Goal: Information Seeking & Learning: Learn about a topic

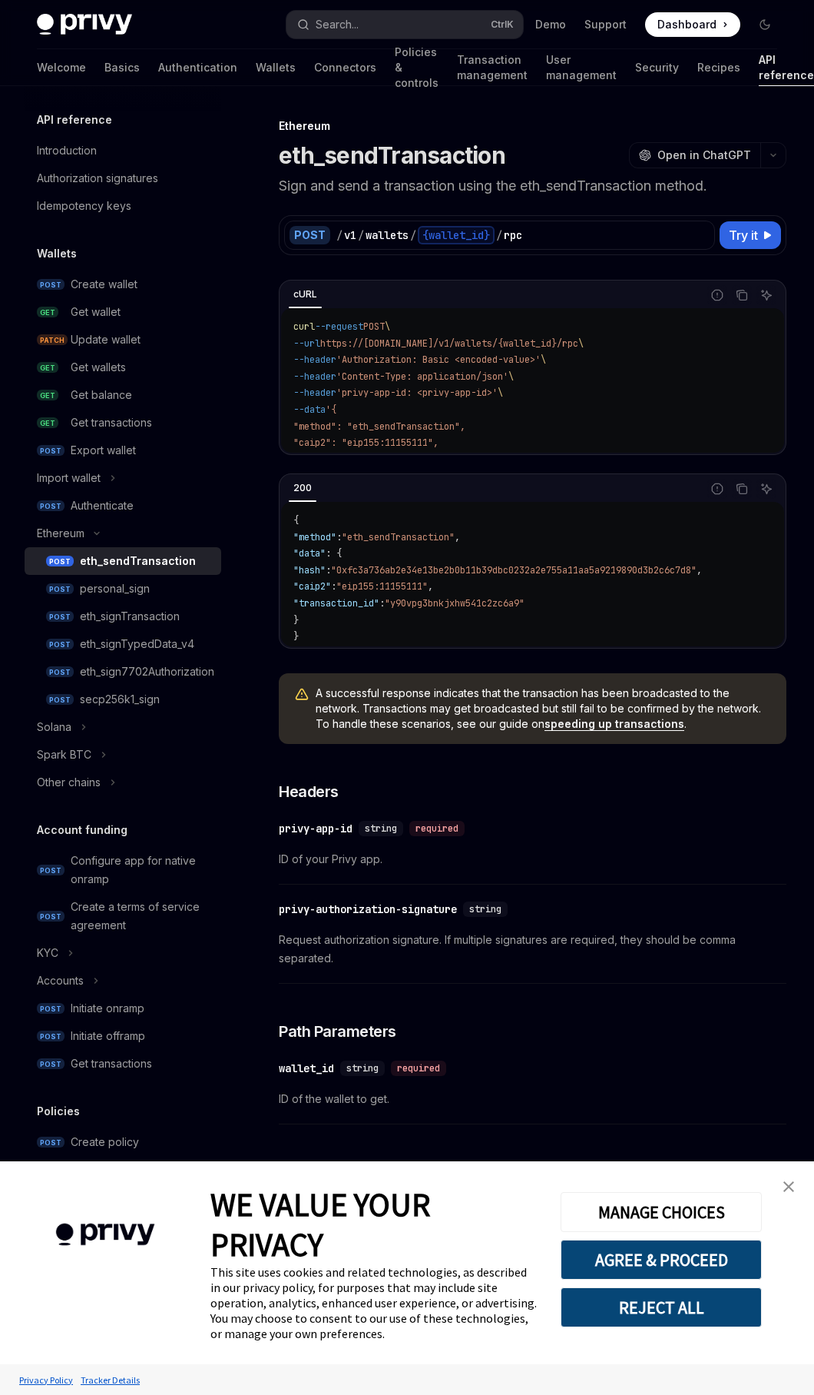
click at [648, 191] on p "Sign and send a transaction using the eth_sendTransaction method." at bounding box center [533, 186] width 508 height 22
click at [169, 619] on div "eth_signTransaction" at bounding box center [130, 616] width 100 height 18
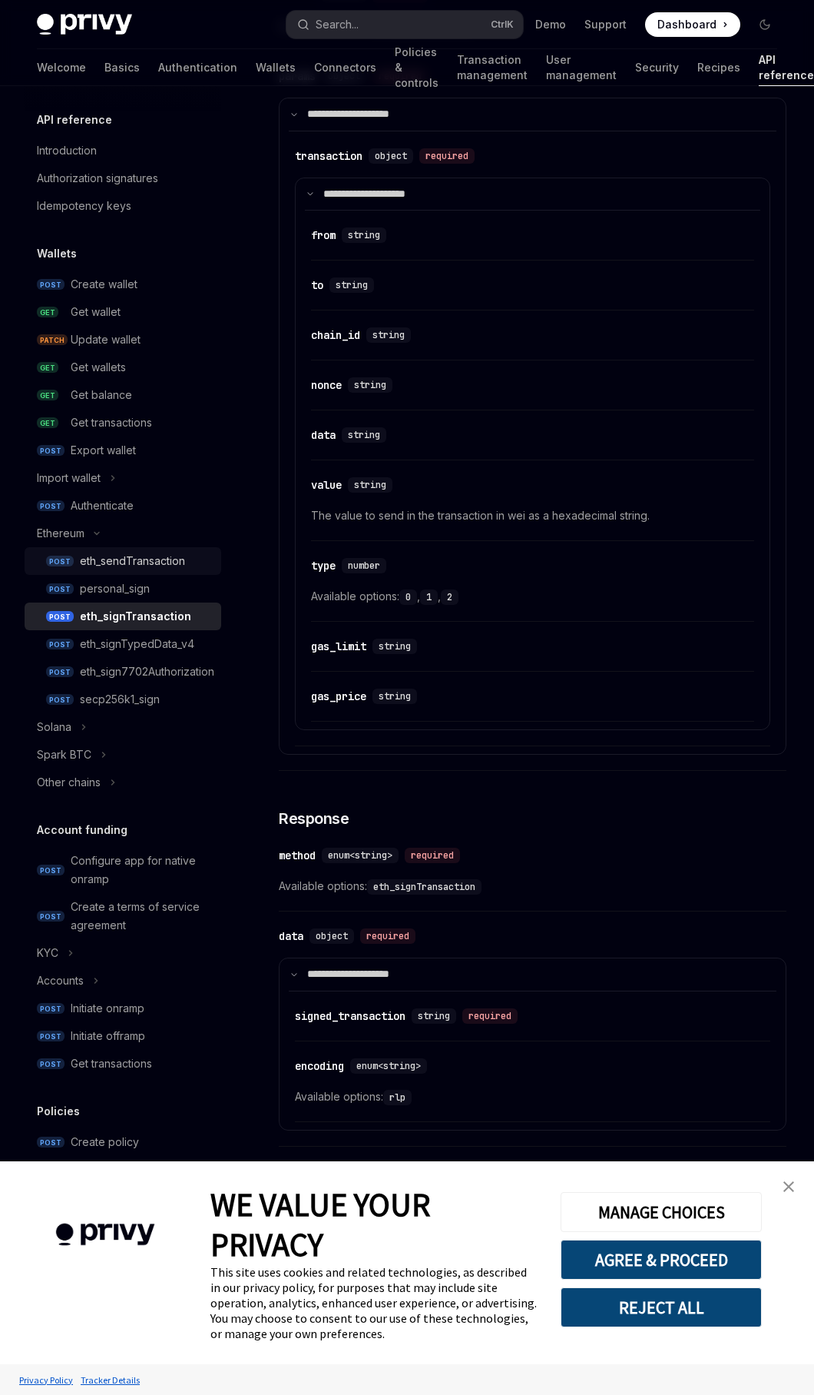
click at [161, 557] on div "eth_sendTransaction" at bounding box center [132, 561] width 105 height 18
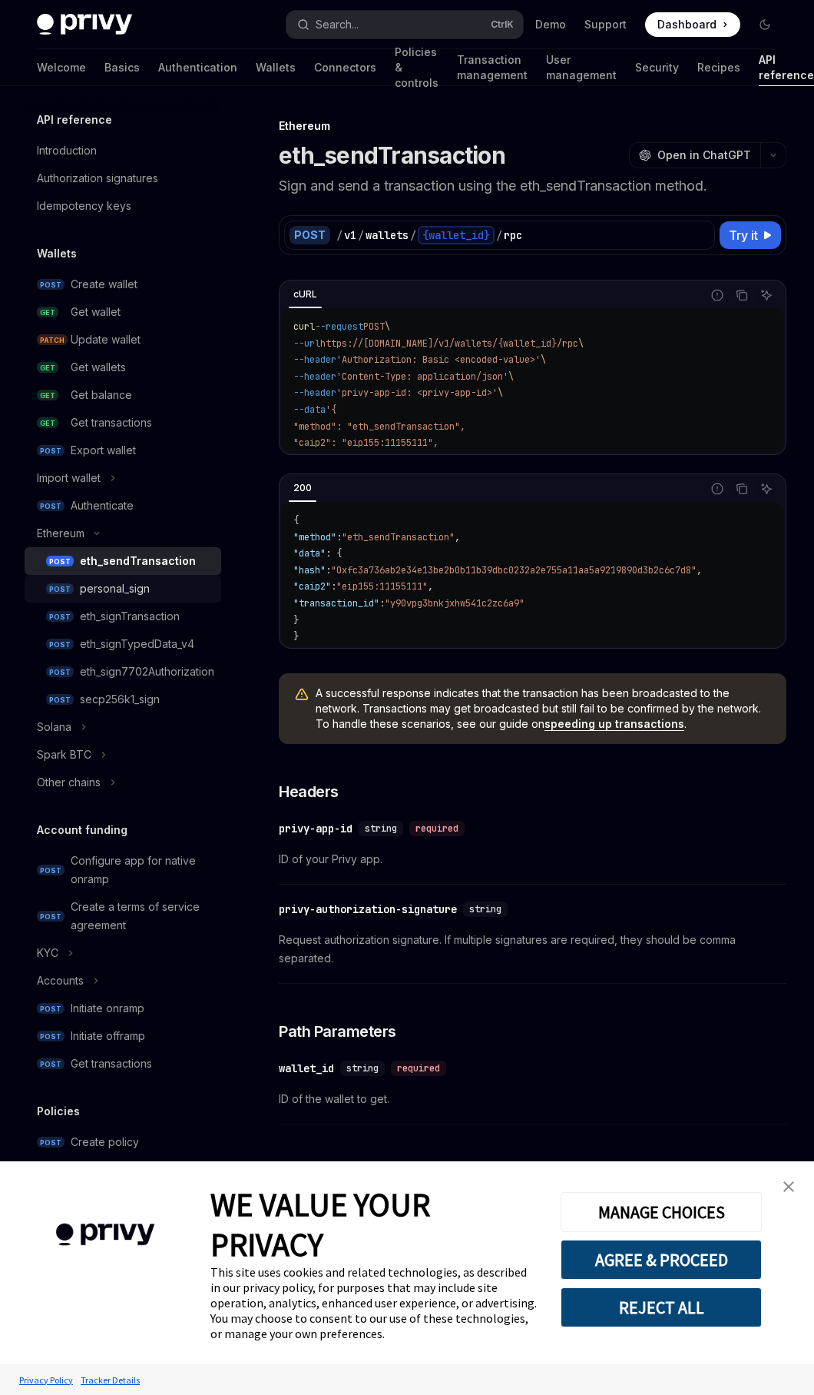
click at [151, 589] on div "personal_sign" at bounding box center [146, 588] width 132 height 18
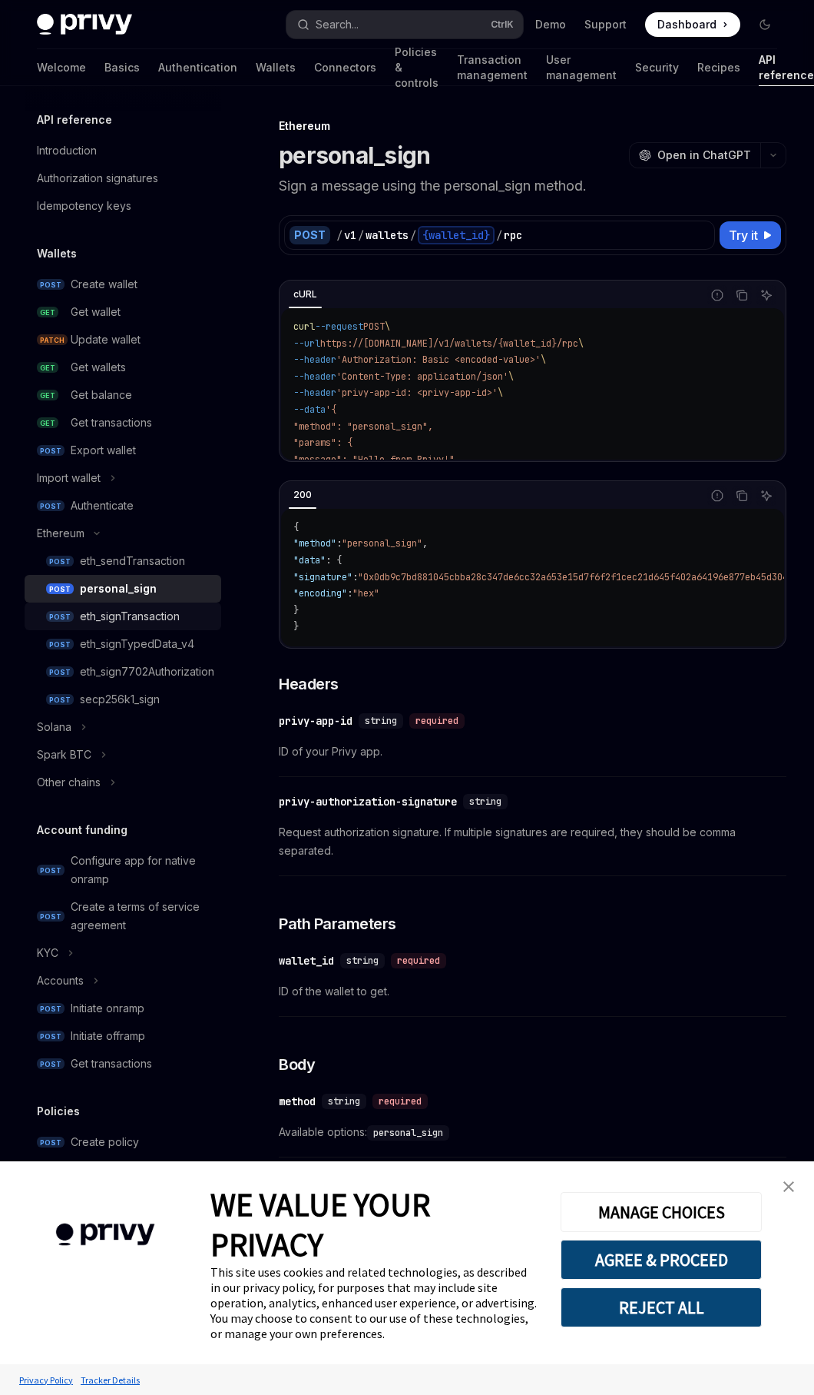
click at [158, 619] on div "eth_signTransaction" at bounding box center [130, 616] width 100 height 18
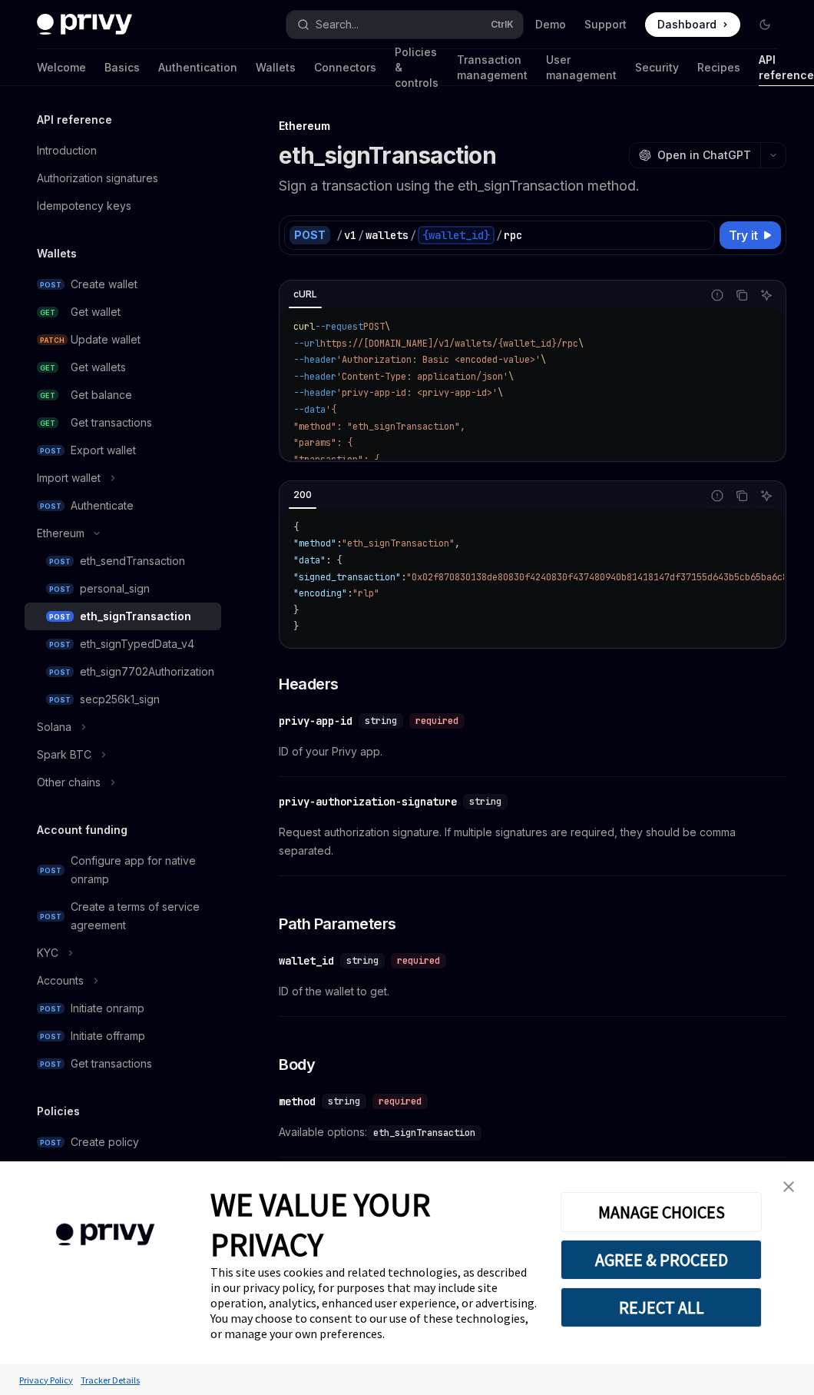
type textarea "*"
